Goal: Information Seeking & Learning: Learn about a topic

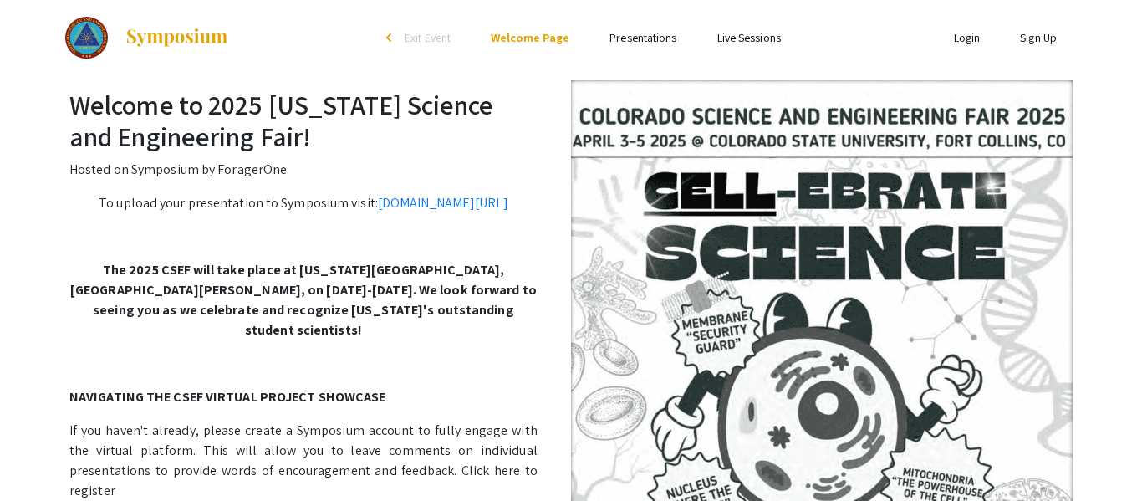
click at [656, 41] on link "Presentations" at bounding box center [643, 37] width 67 height 15
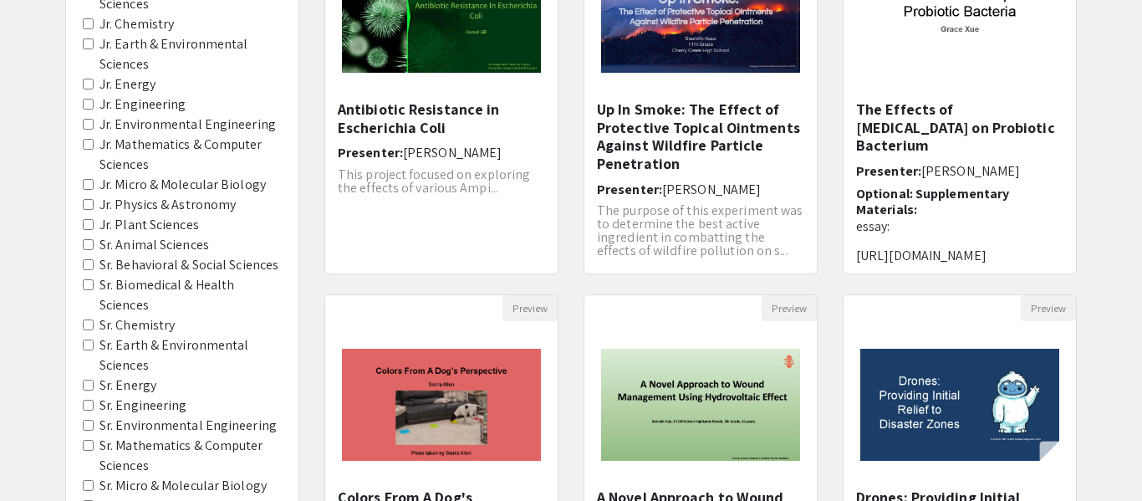
scroll to position [281, 0]
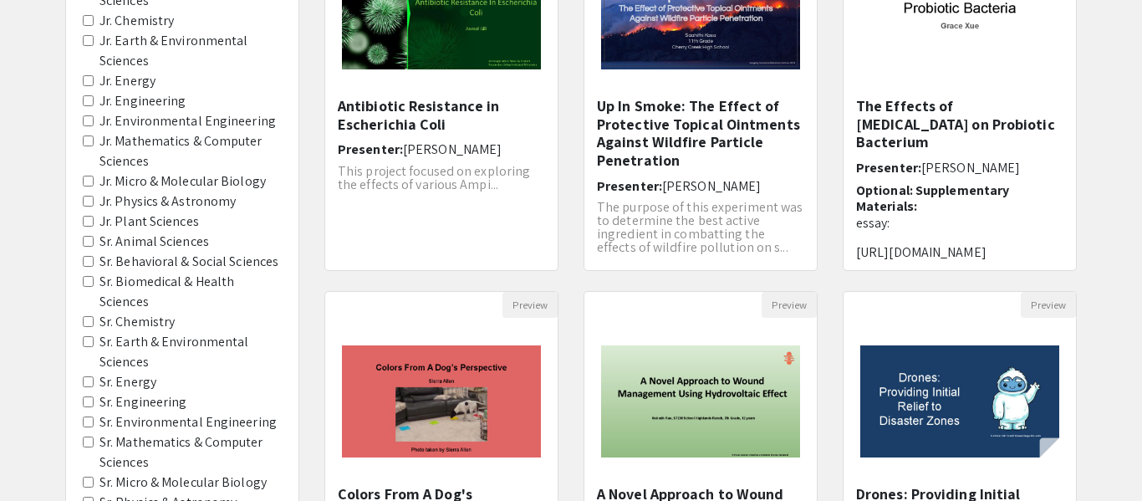
click at [175, 340] on label "Sr. Earth & Environmental Sciences" at bounding box center [190, 352] width 182 height 40
click at [94, 340] on Sciences "Sr. Earth & Environmental Sciences" at bounding box center [88, 341] width 11 height 11
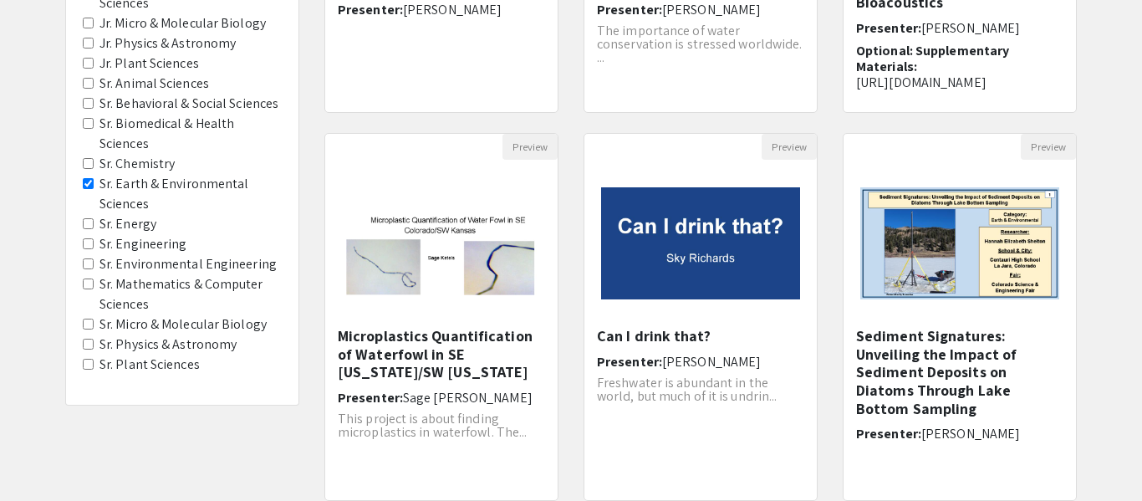
scroll to position [440, 0]
click at [158, 163] on label "Sr. Chemistry" at bounding box center [136, 163] width 75 height 20
click at [94, 163] on Chemistry "Sr. Chemistry" at bounding box center [88, 162] width 11 height 11
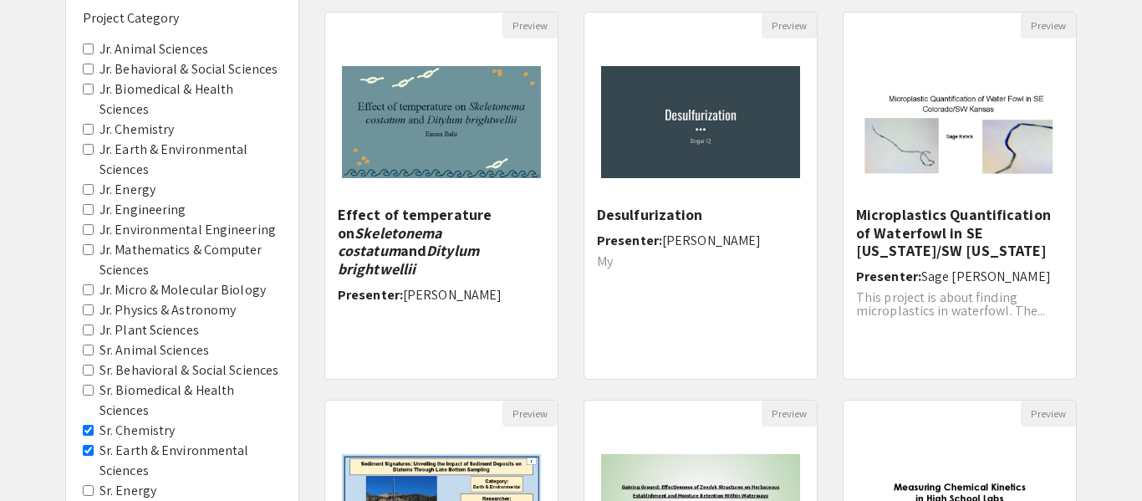
scroll to position [176, 0]
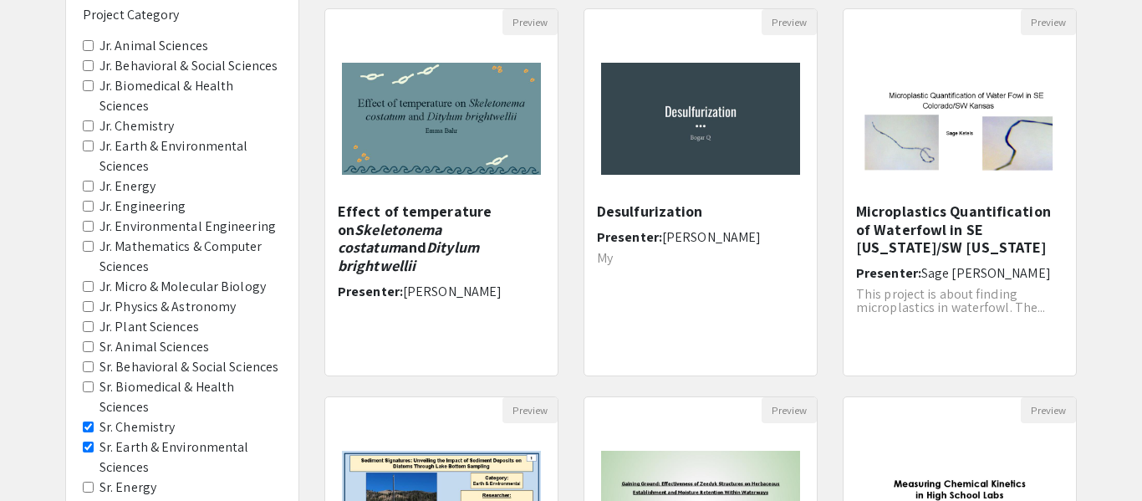
click at [126, 446] on label "Sr. Earth & Environmental Sciences" at bounding box center [190, 457] width 182 height 40
click at [94, 446] on Sciences "Sr. Earth & Environmental Sciences" at bounding box center [88, 446] width 11 height 11
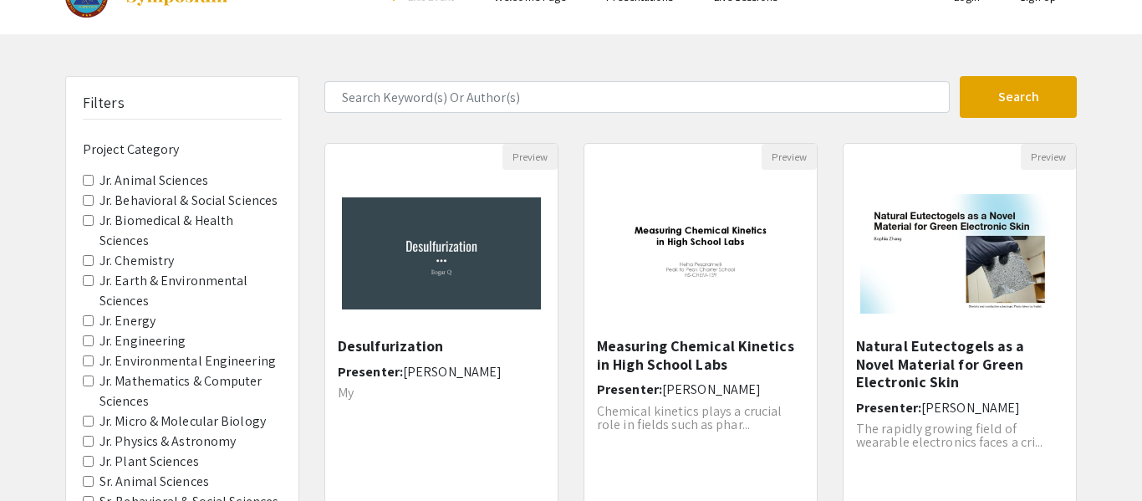
scroll to position [43, 0]
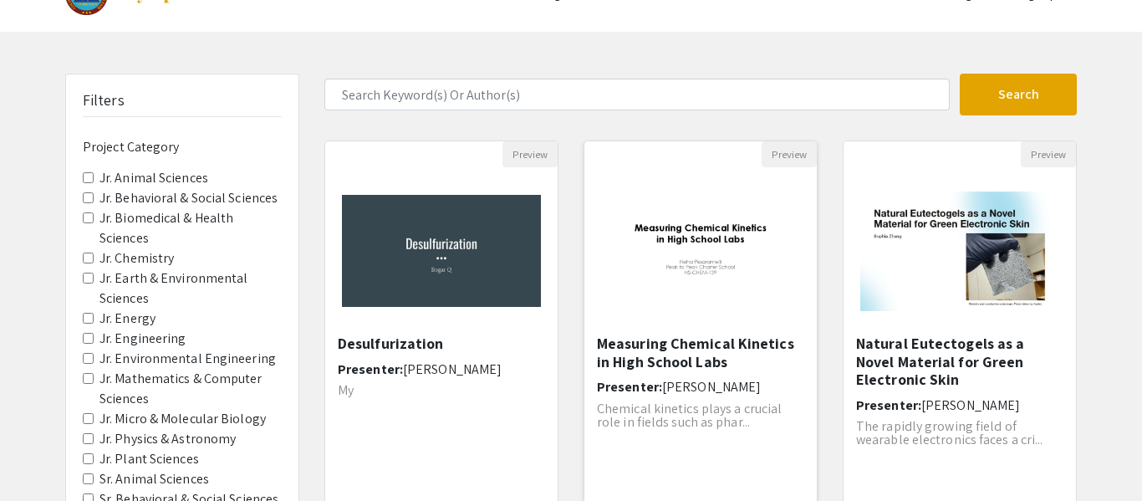
click at [751, 347] on h5 "Measuring Chemical Kinetics in High School Labs" at bounding box center [700, 352] width 207 height 36
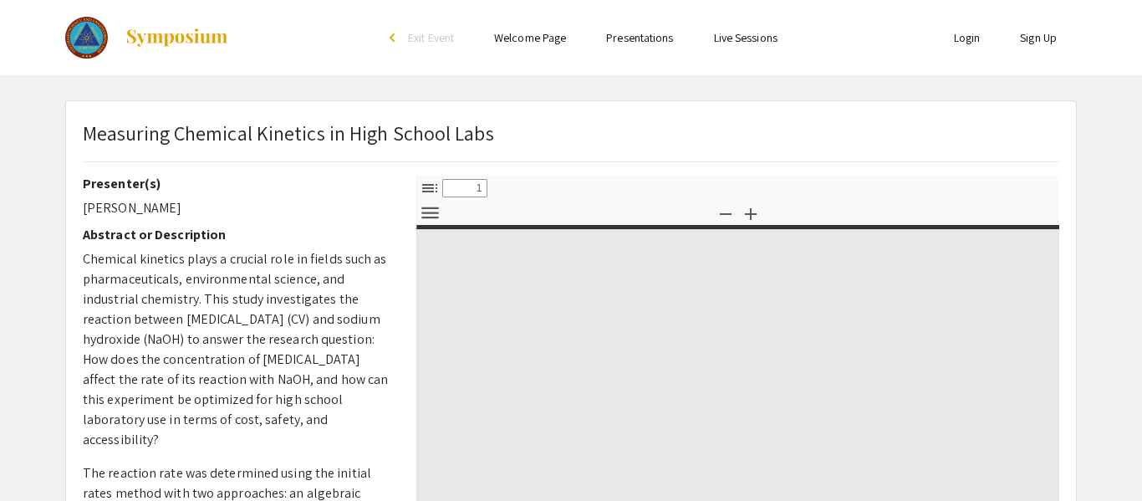
select select "custom"
type input "0"
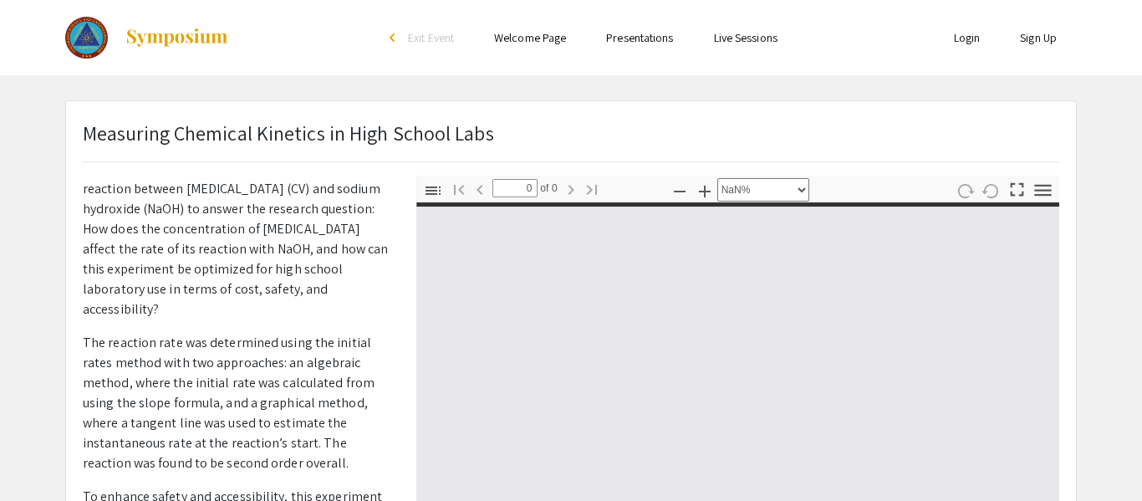
select select "auto"
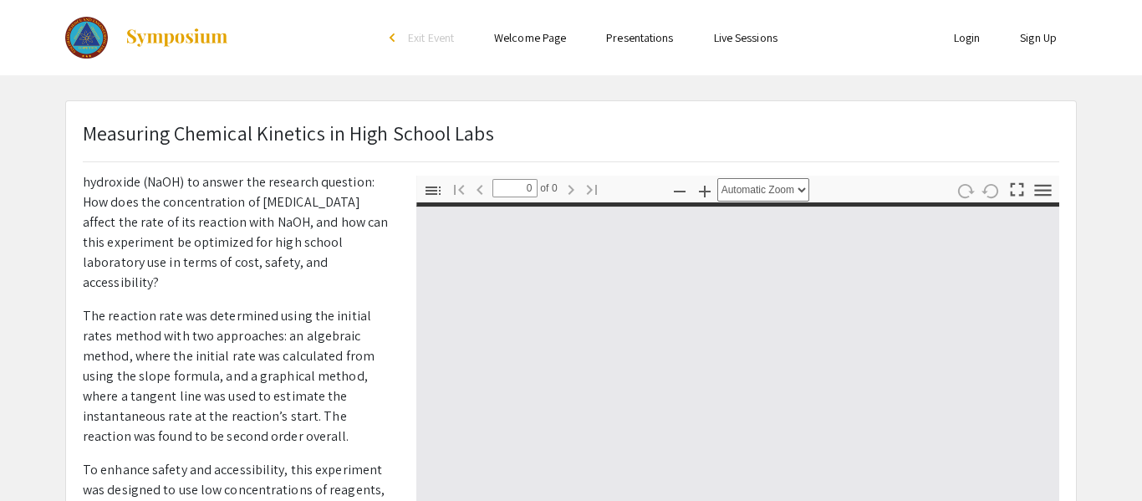
type input "1"
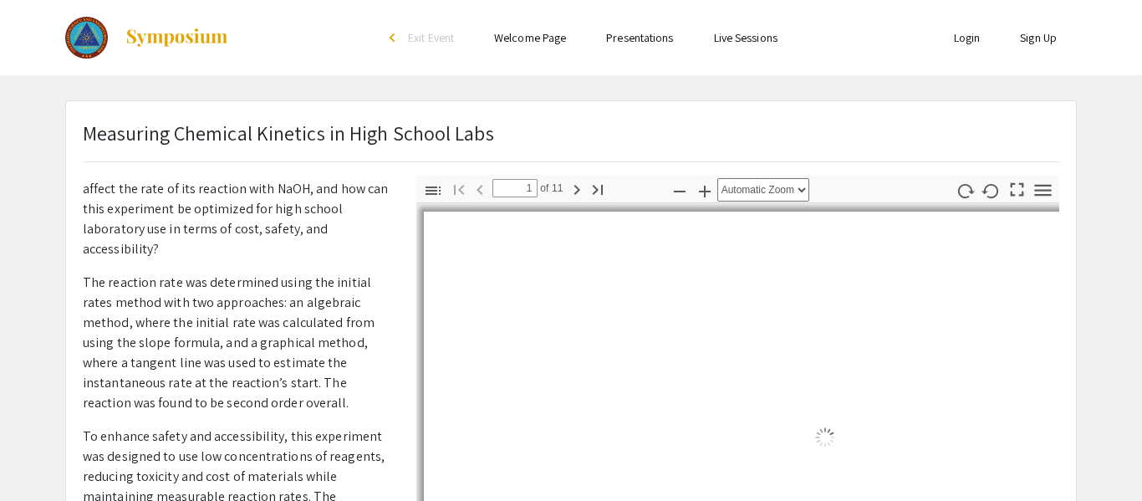
select select "auto"
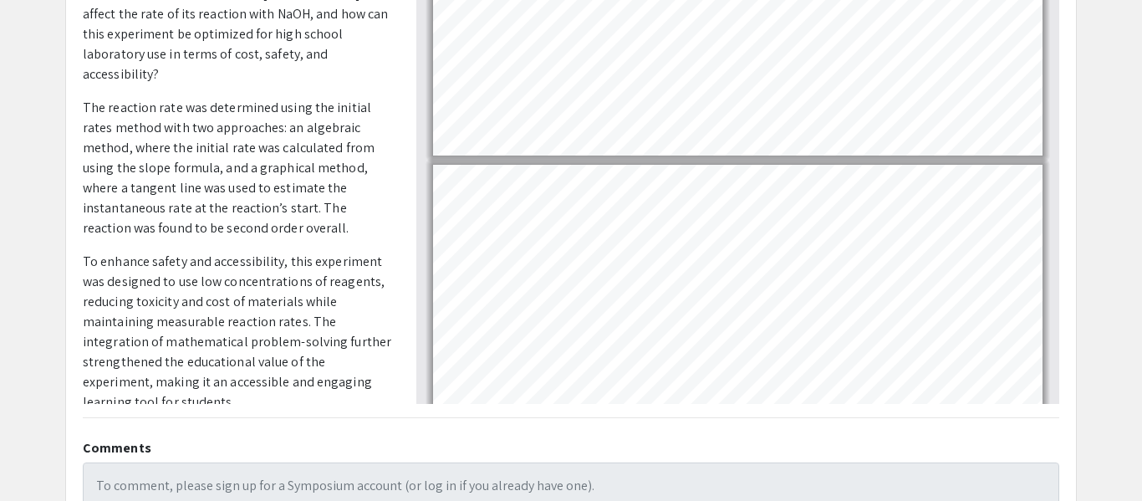
type input "1"
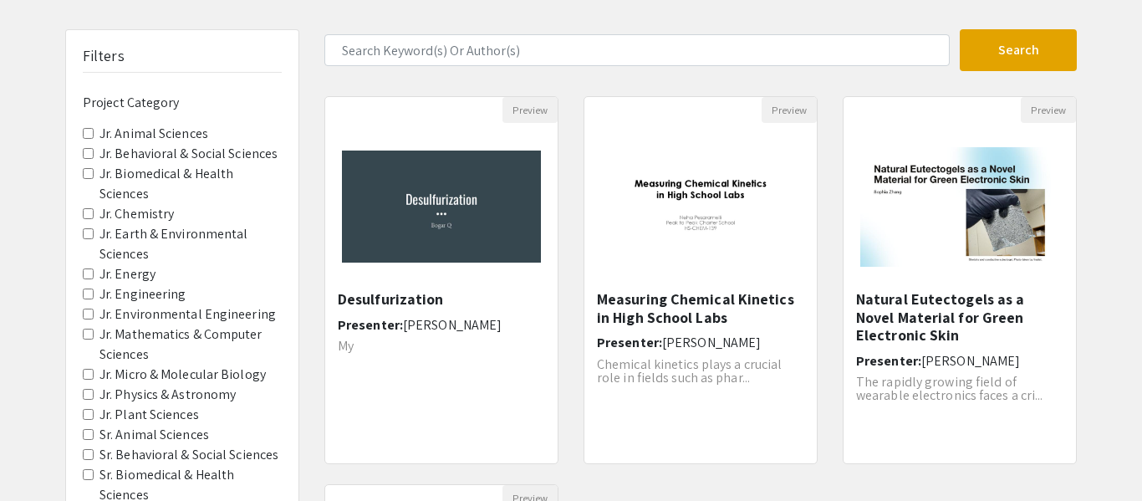
scroll to position [94, 0]
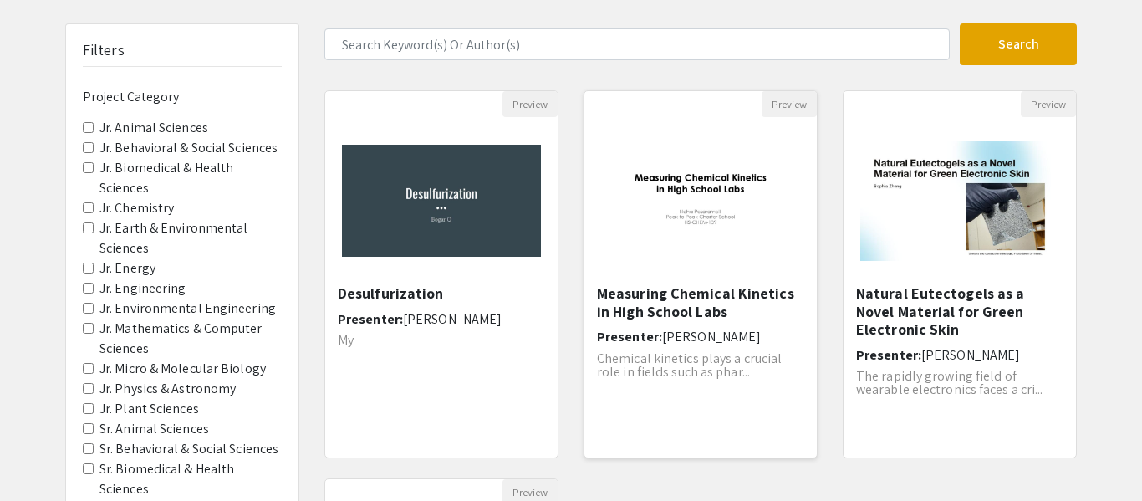
click at [679, 323] on div "Measuring Chemical Kinetics in High School Labs Presenter: Neha Pesaramelli Che…" at bounding box center [700, 365] width 207 height 162
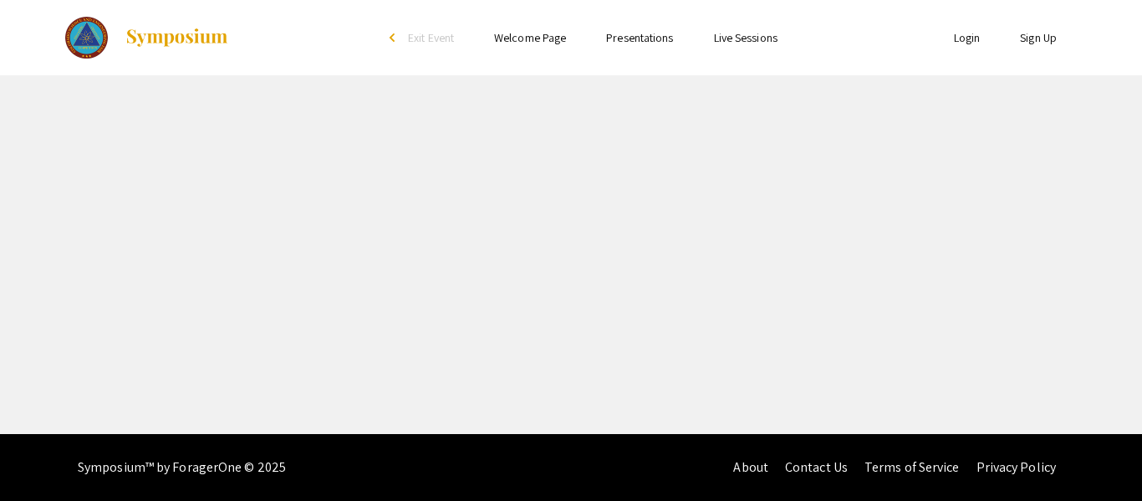
select select "custom"
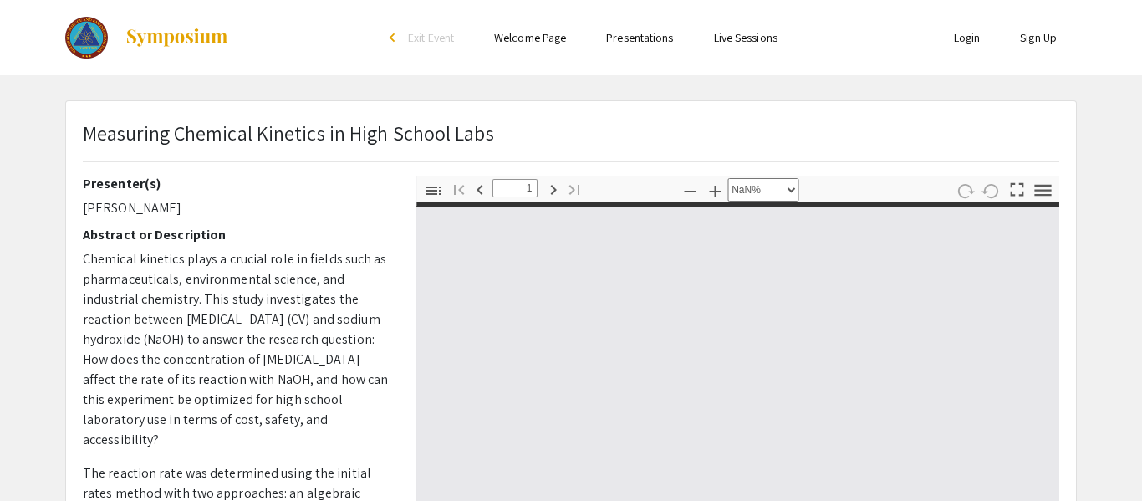
type input "0"
select select "custom"
type input "1"
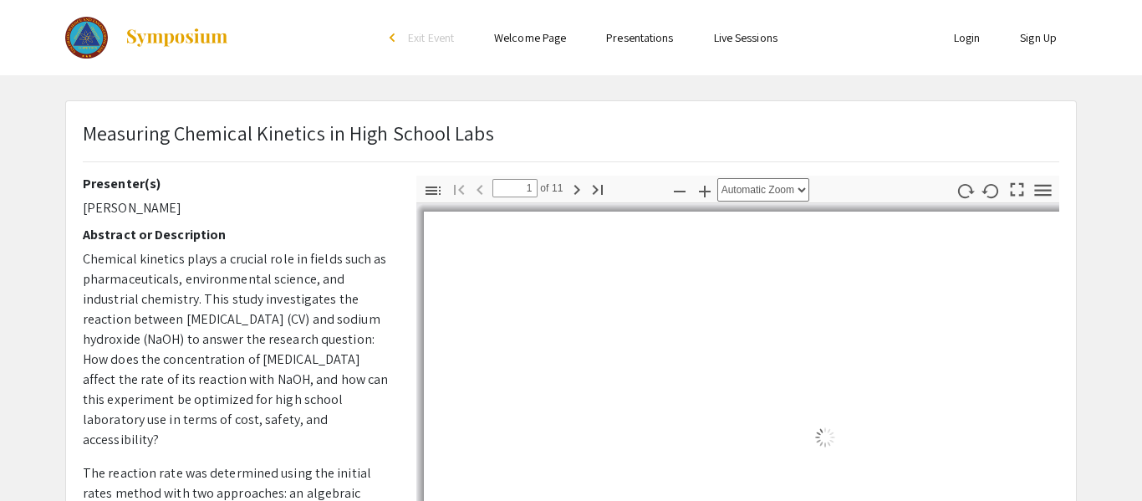
select select "auto"
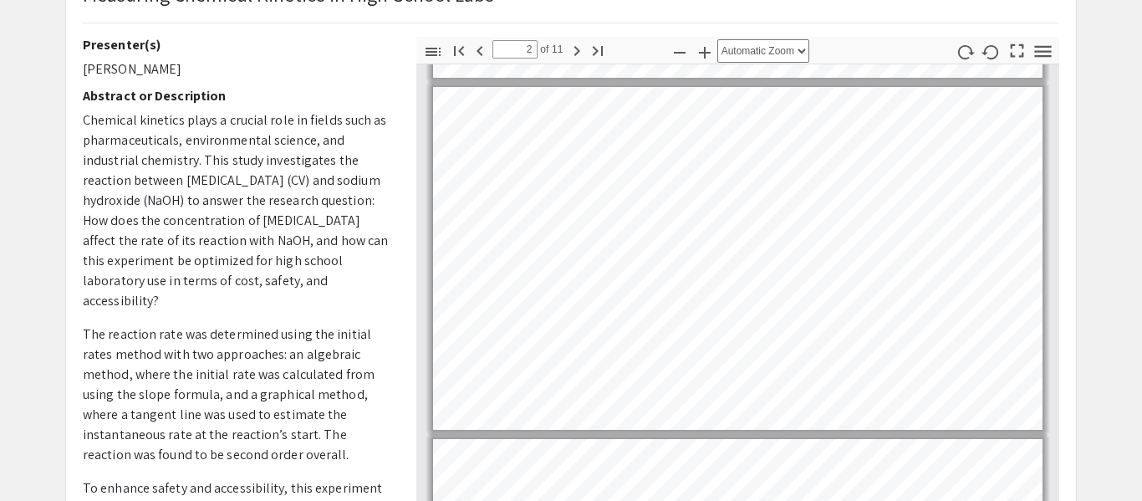
scroll to position [339, 0]
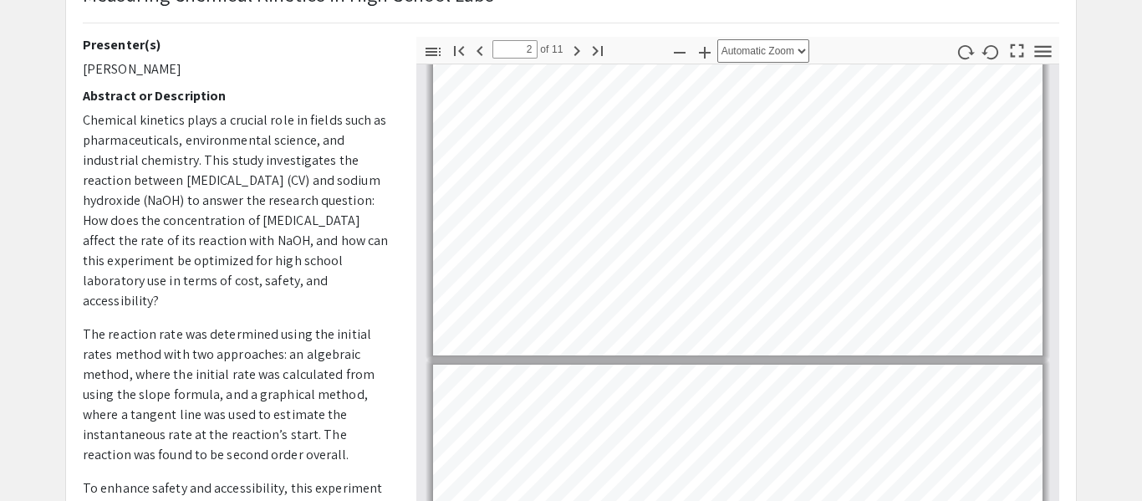
type input "3"
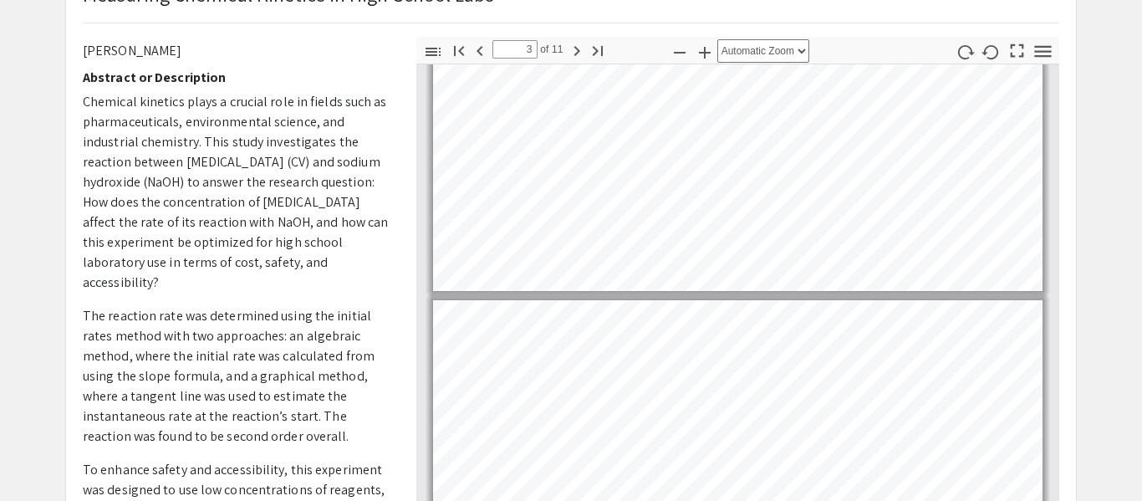
scroll to position [26, 0]
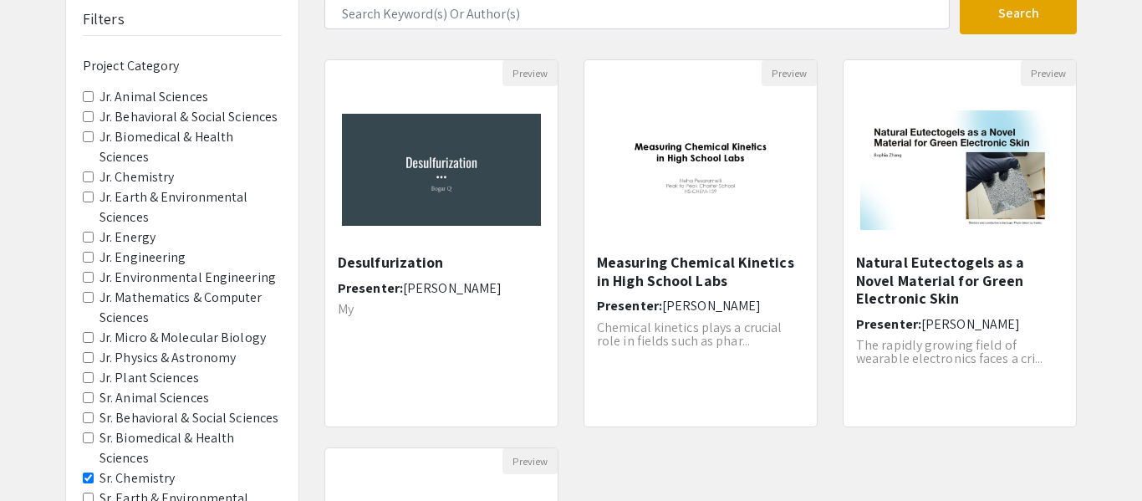
scroll to position [121, 0]
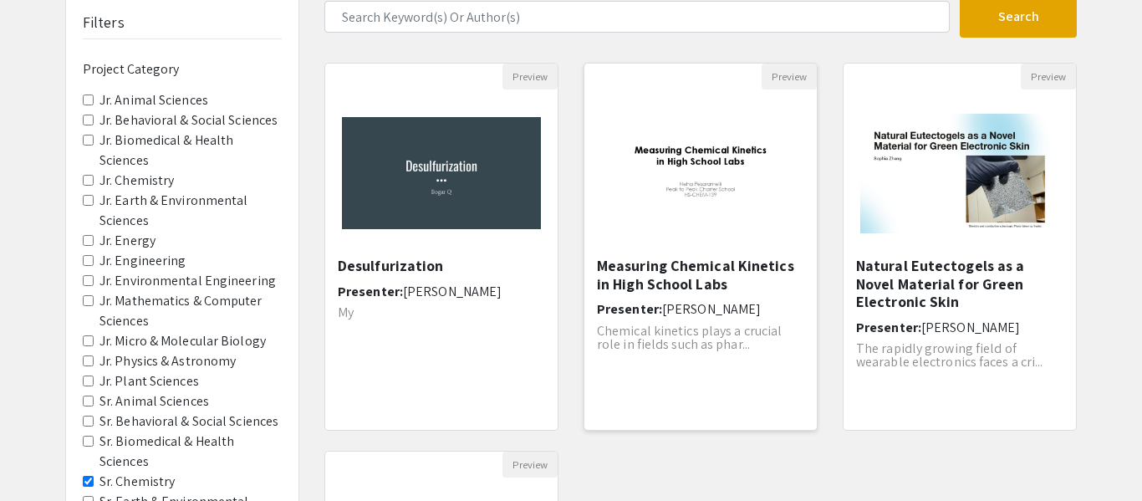
click at [712, 273] on h5 "Measuring Chemical Kinetics in High School Labs" at bounding box center [700, 275] width 207 height 36
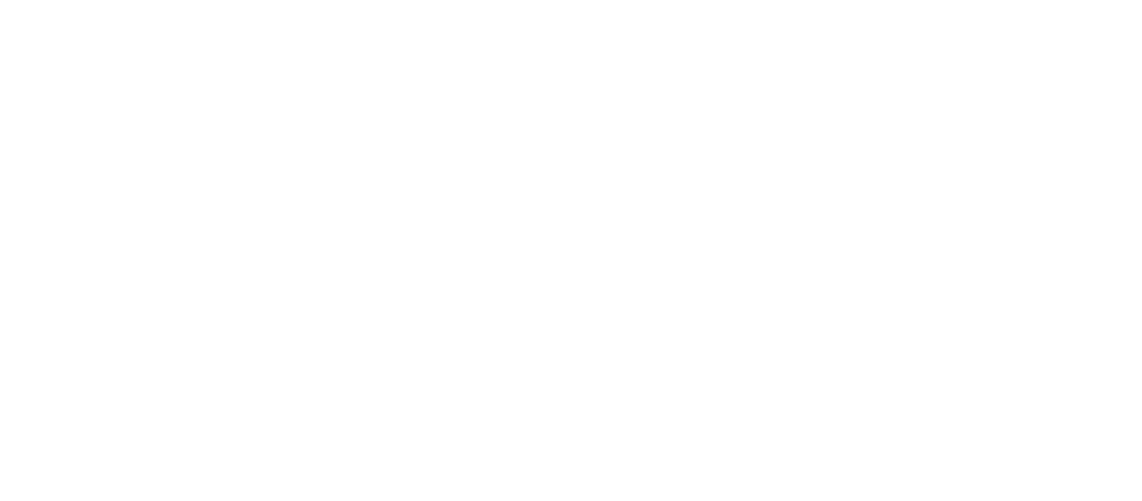
select select "custom"
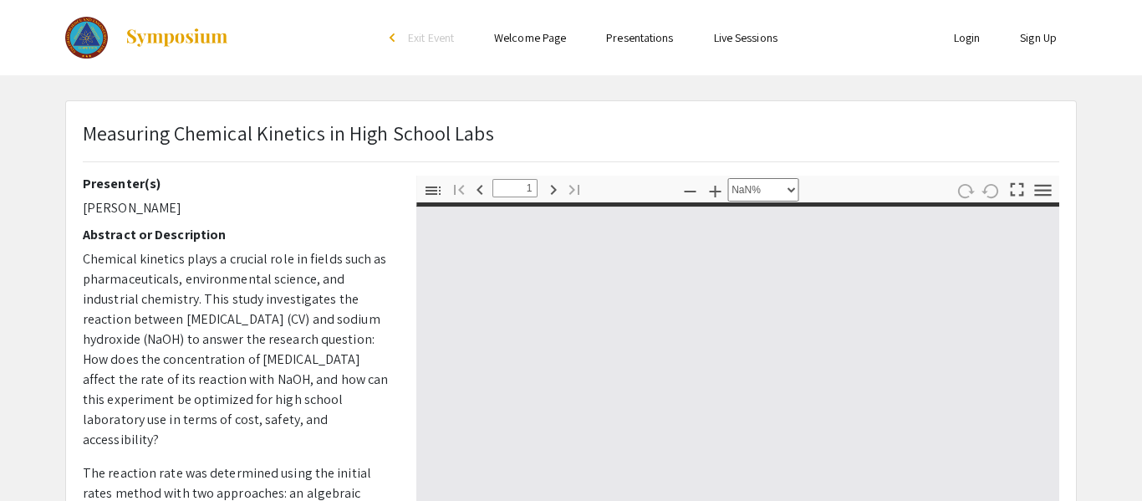
type input "0"
select select "custom"
type input "1"
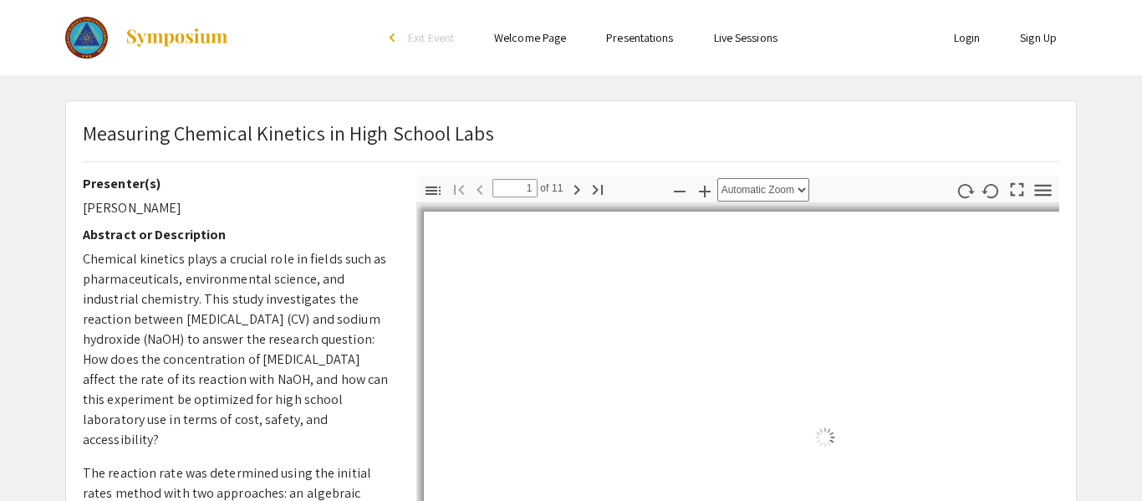
select select "auto"
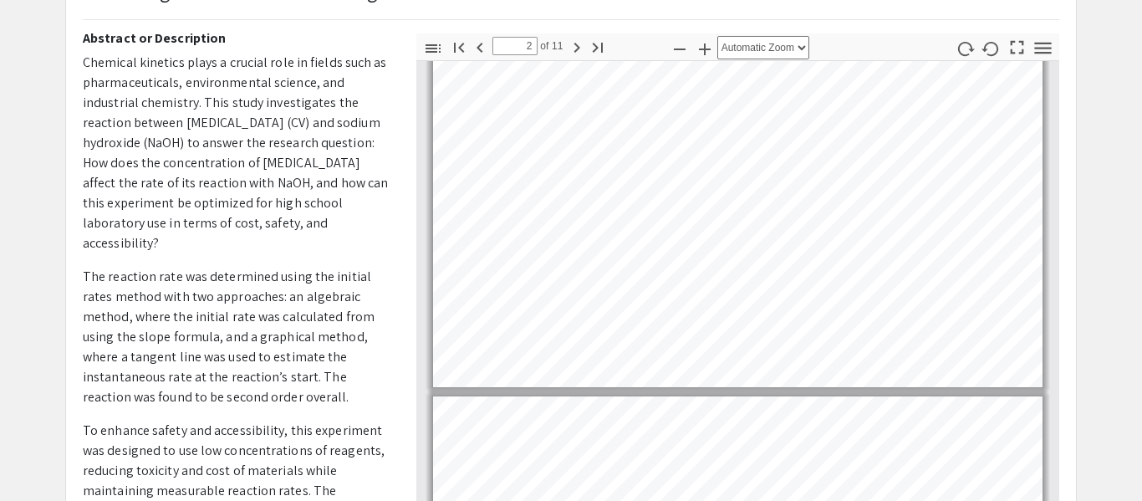
scroll to position [49, 0]
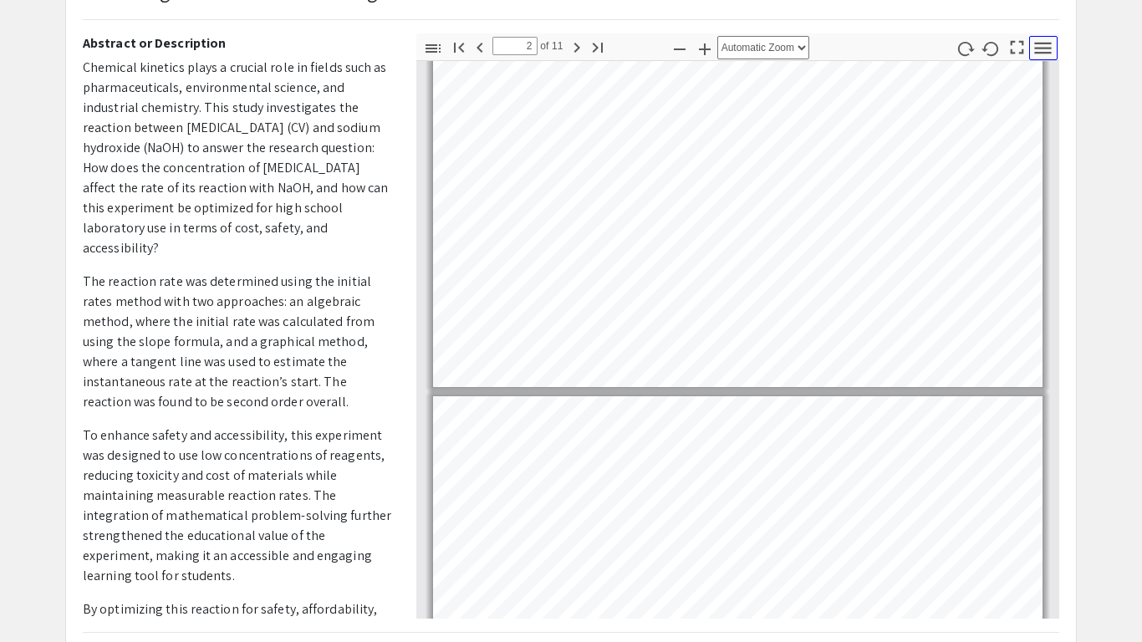
click at [1052, 54] on icon "button" at bounding box center [1043, 48] width 23 height 23
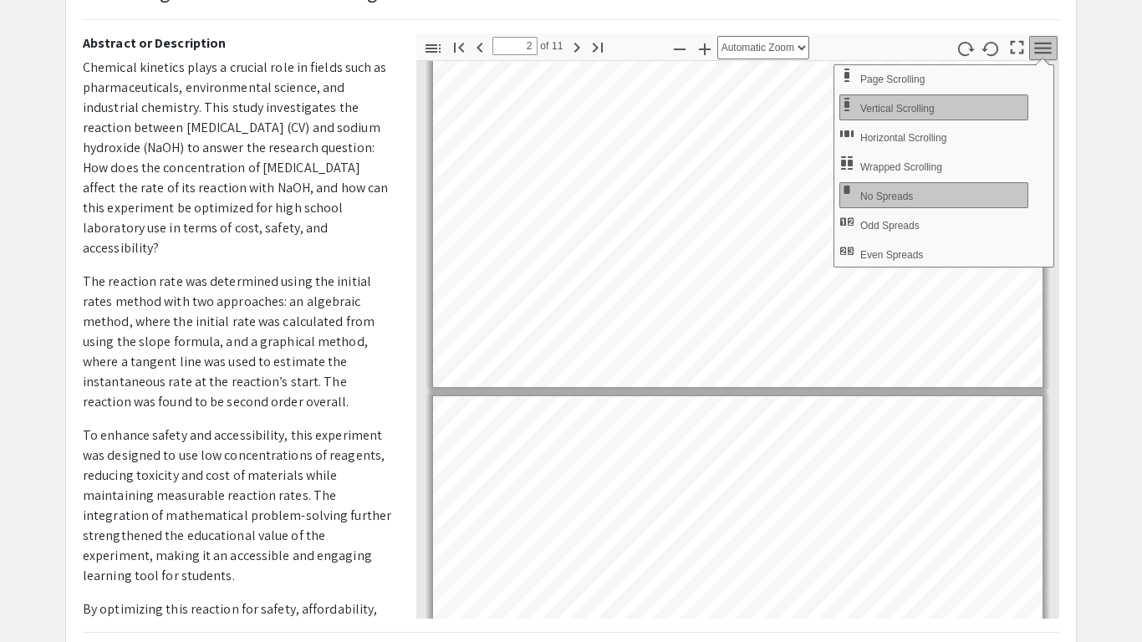
click at [1038, 56] on icon "button" at bounding box center [1043, 48] width 23 height 23
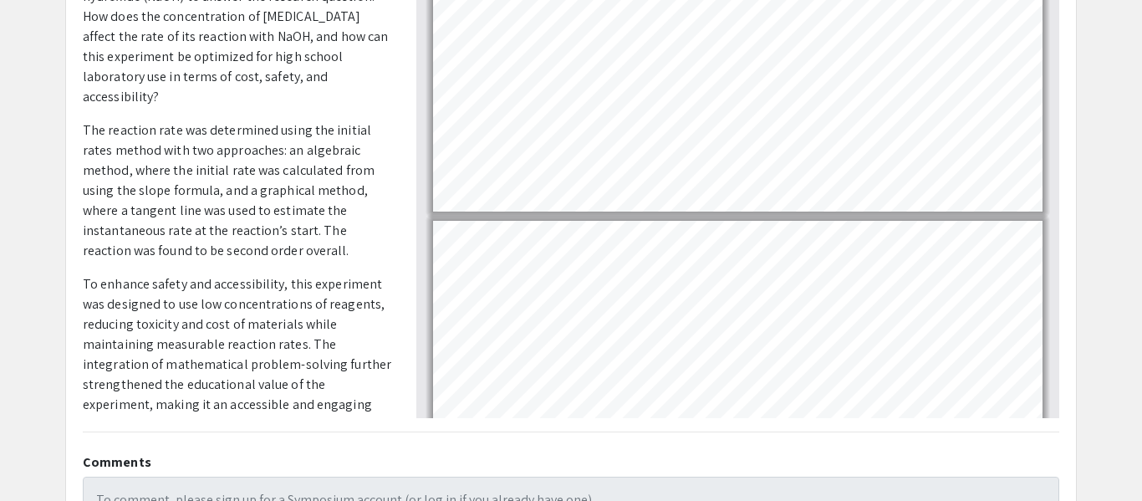
scroll to position [355, 0]
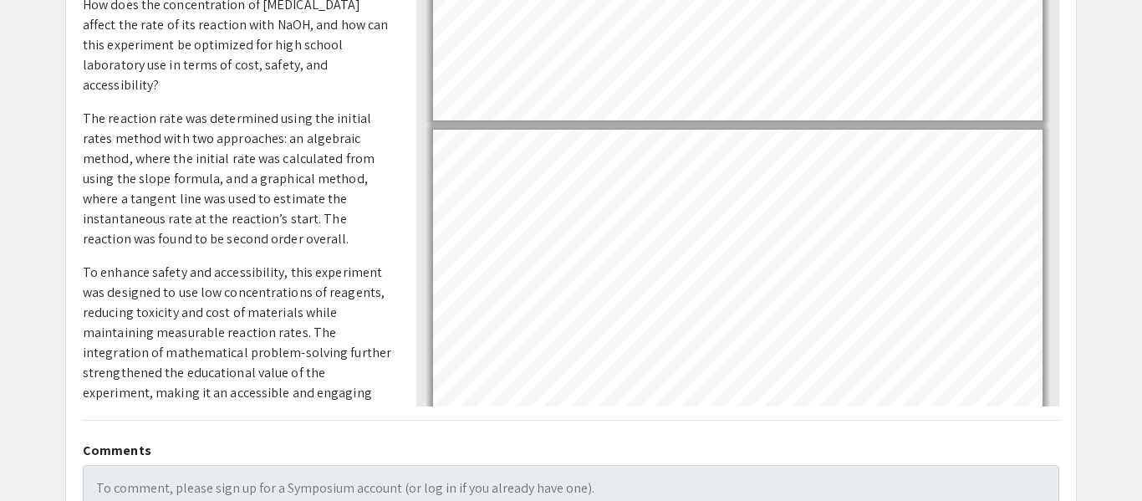
type input "2"
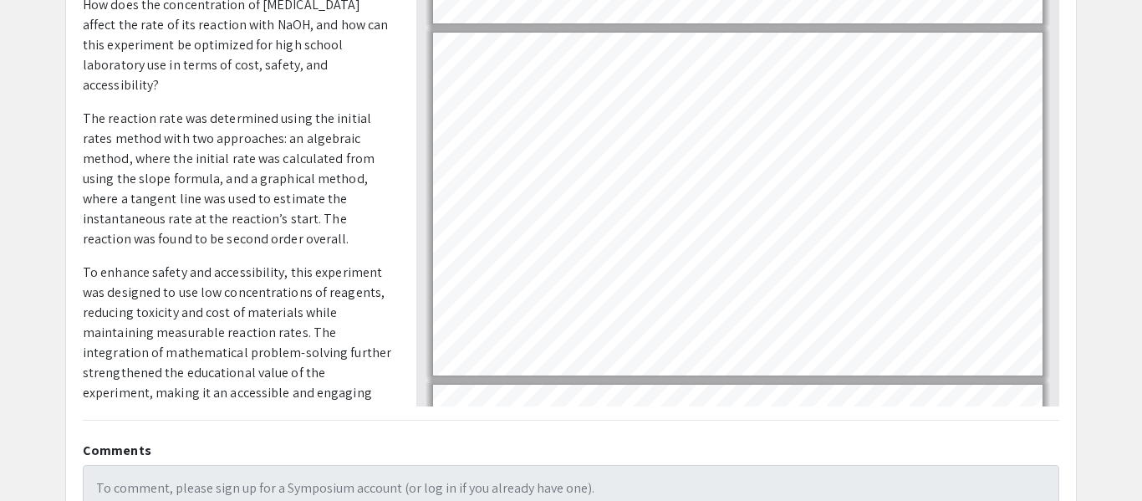
scroll to position [181, 0]
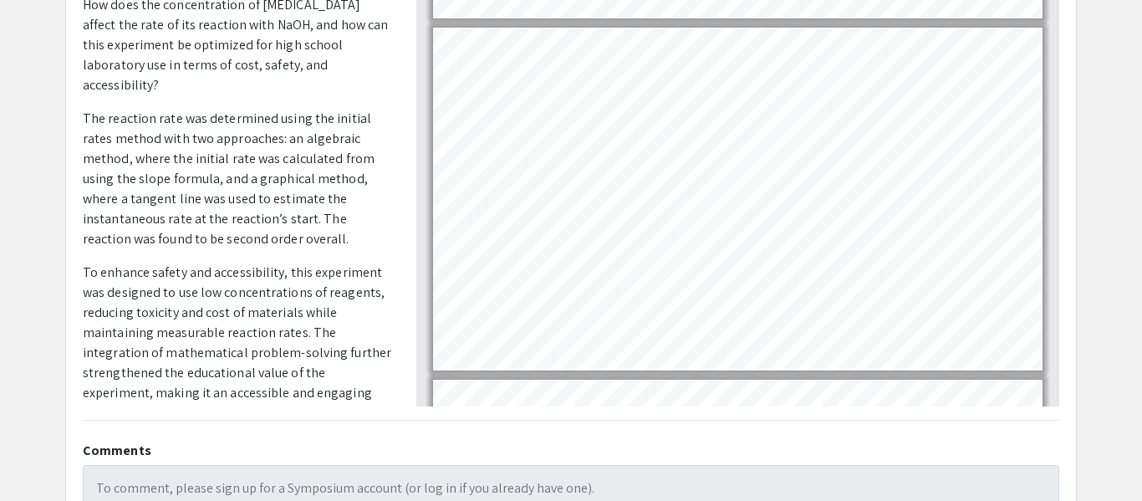
select select "page-width"
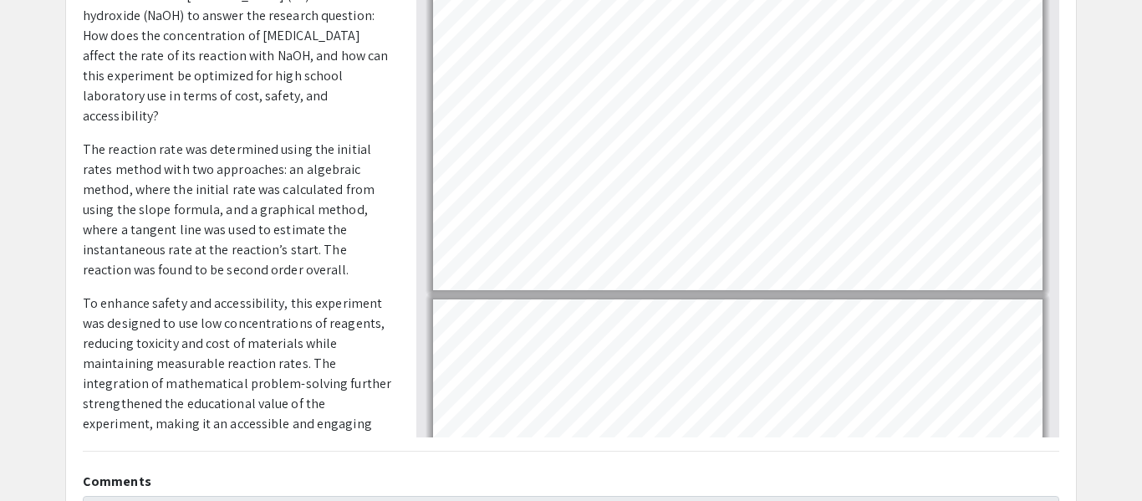
scroll to position [2053, 0]
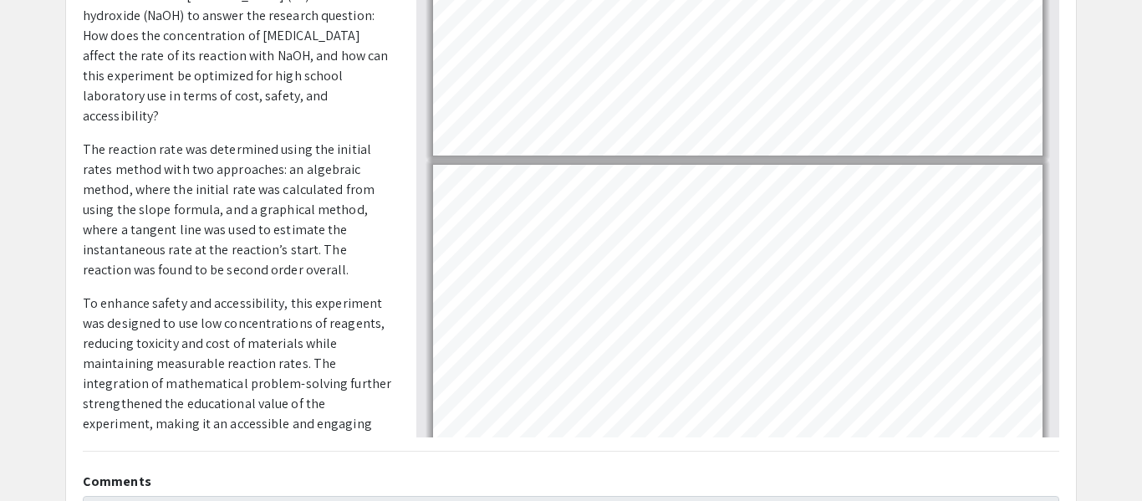
type input "3"
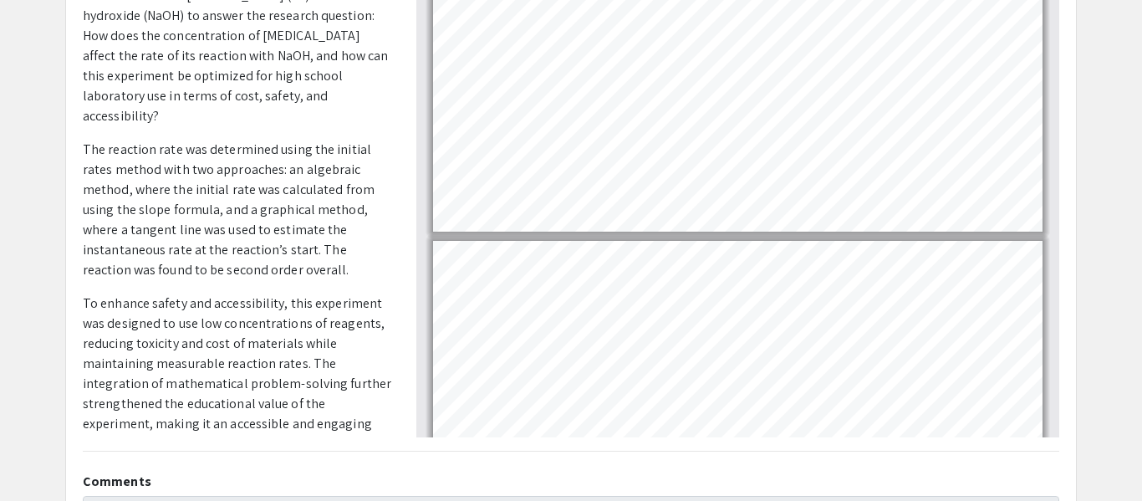
scroll to position [690, 0]
